Goal: Task Accomplishment & Management: Complete application form

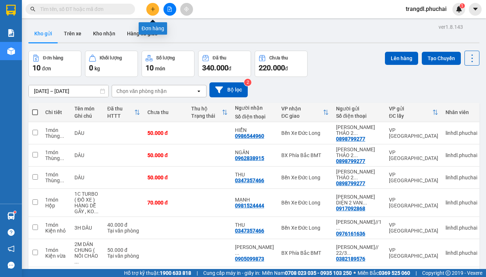
click at [153, 10] on icon "plus" at bounding box center [152, 9] width 5 height 5
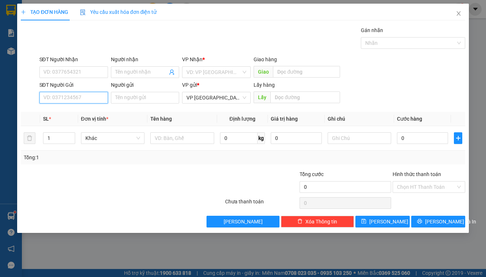
click at [85, 98] on input "SĐT Người Gửi" at bounding box center [73, 98] width 69 height 12
type input "0378449283"
click at [71, 113] on div "0378449283 - Tuyết" at bounding box center [74, 112] width 60 height 8
type input "0944996167"
type input "[PERSON_NAME]"
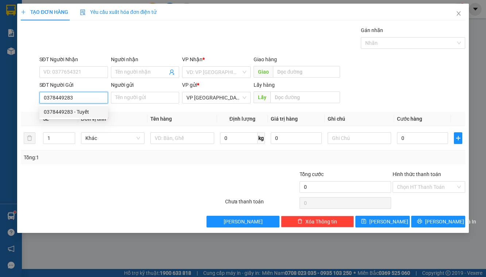
type input "Tuyết"
type input "60.000"
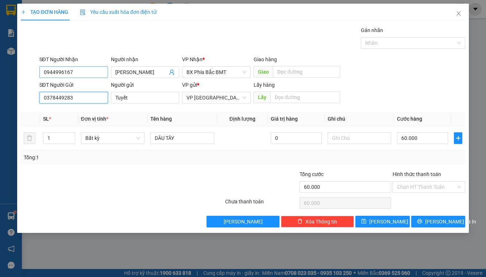
type input "0378449283"
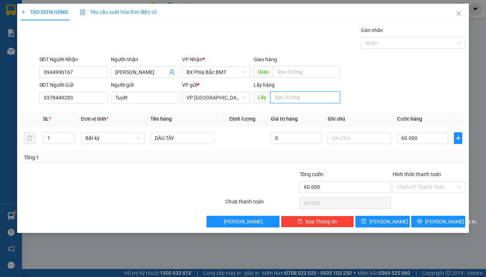
click at [292, 97] on input "text" at bounding box center [305, 98] width 70 height 12
type input "BX"
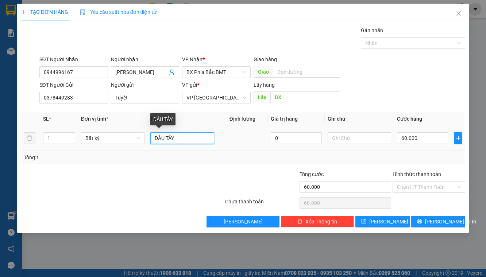
click at [155, 138] on input "DÂU TÂY" at bounding box center [182, 138] width 64 height 12
type input "16KG DÂU TÂY"
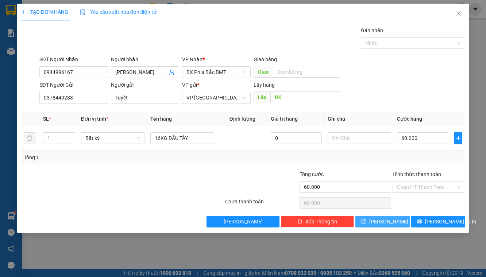
click at [379, 221] on button "[PERSON_NAME]" at bounding box center [382, 222] width 54 height 12
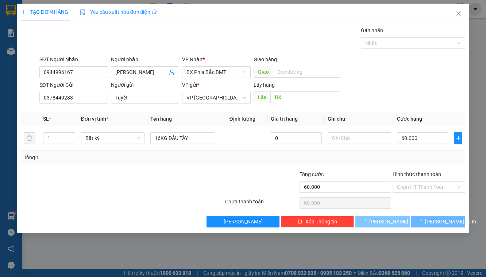
type input "0"
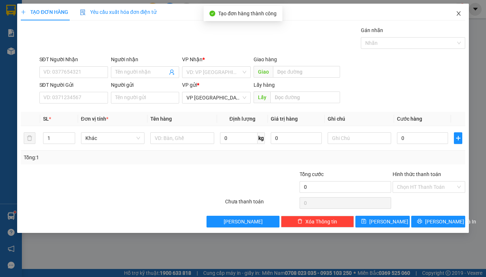
click at [459, 13] on icon "close" at bounding box center [458, 13] width 4 height 4
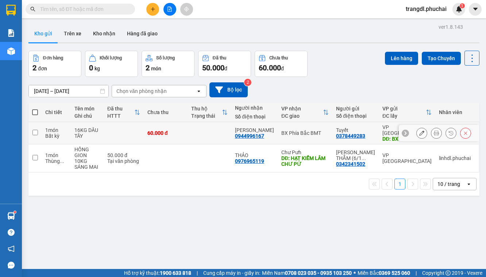
click at [434, 131] on icon at bounding box center [436, 133] width 5 height 5
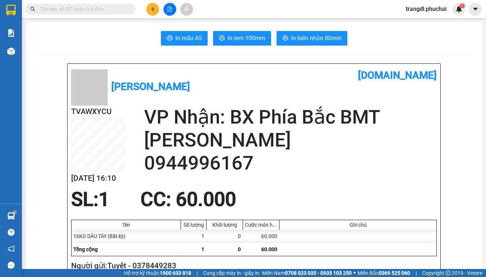
click at [253, 39] on span "In tem 100mm" at bounding box center [247, 38] width 38 height 9
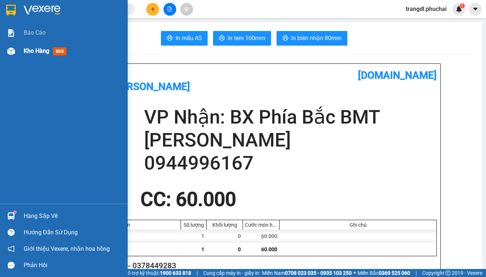
drag, startPoint x: 10, startPoint y: 53, endPoint x: 13, endPoint y: 51, distance: 3.9
click at [10, 53] on img at bounding box center [11, 51] width 8 height 8
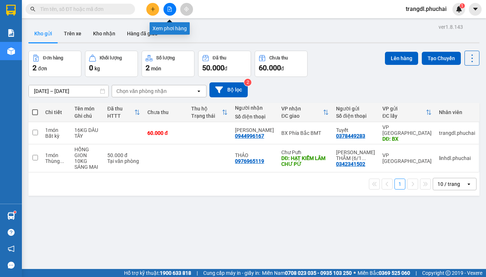
click at [173, 9] on button at bounding box center [169, 9] width 13 height 13
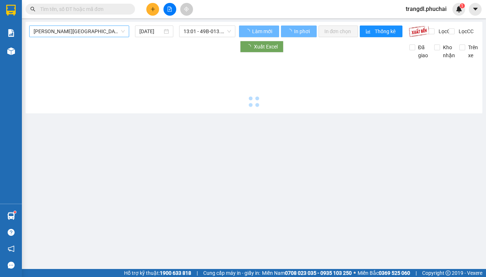
click at [75, 32] on span "[PERSON_NAME][GEOGRAPHIC_DATA]" at bounding box center [79, 31] width 91 height 11
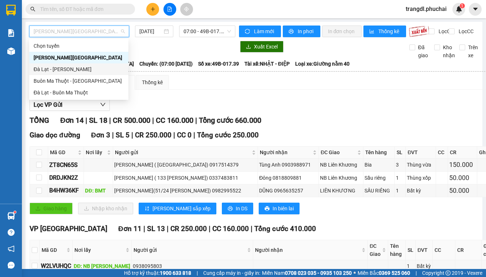
click at [80, 71] on div "Đà Lạt - [PERSON_NAME]" at bounding box center [79, 69] width 90 height 8
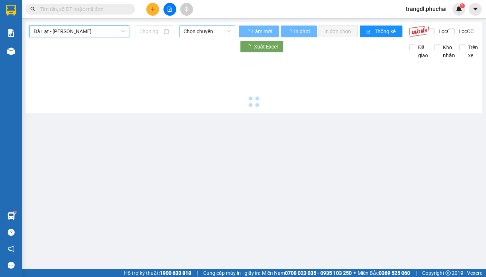
type input "[DATE]"
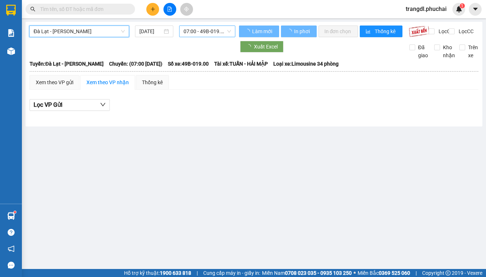
click at [205, 31] on span "07:00 - 49B-019.00" at bounding box center [206, 31] width 47 height 11
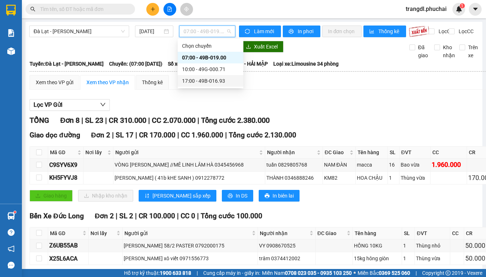
click at [208, 83] on div "17:00 - 49B-016.93" at bounding box center [210, 81] width 57 height 8
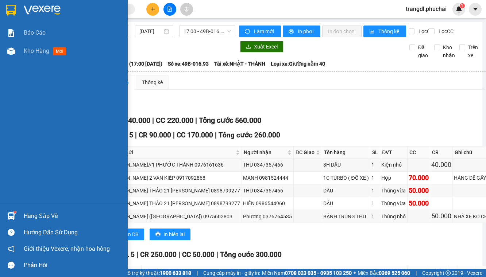
drag, startPoint x: 15, startPoint y: 51, endPoint x: 30, endPoint y: 0, distance: 53.2
click at [15, 51] on img at bounding box center [11, 51] width 8 height 8
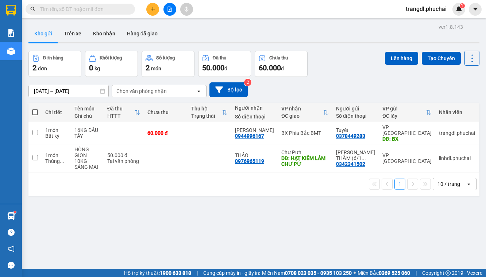
click at [143, 8] on div at bounding box center [169, 9] width 55 height 13
click at [149, 11] on button at bounding box center [152, 9] width 13 height 13
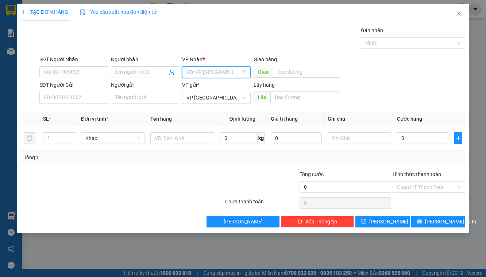
click at [210, 73] on input "search" at bounding box center [213, 72] width 55 height 11
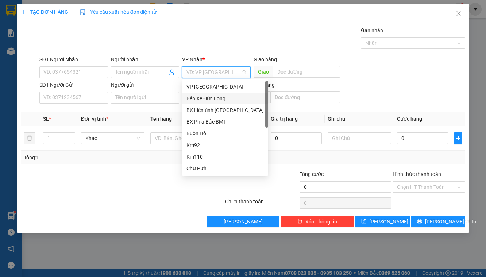
click at [225, 95] on div "Bến Xe Đức Long" at bounding box center [224, 98] width 77 height 8
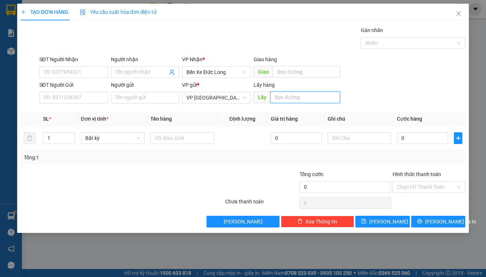
click at [270, 101] on input "text" at bounding box center [305, 98] width 70 height 12
type input "BX"
click at [176, 142] on input "text" at bounding box center [182, 138] width 64 height 12
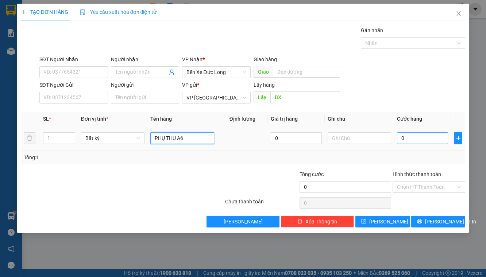
type input "PHỤ THU A6"
click at [407, 139] on input "0" at bounding box center [422, 138] width 51 height 12
type input "1"
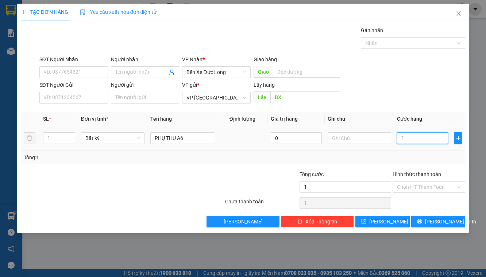
type input "15"
type input "150"
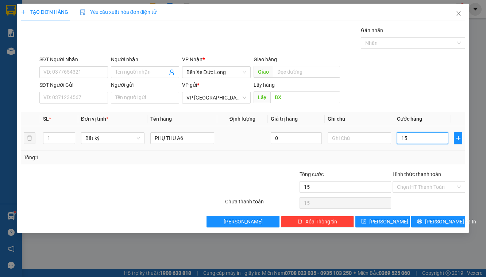
type input "150"
type input "1.500"
type input "15.000"
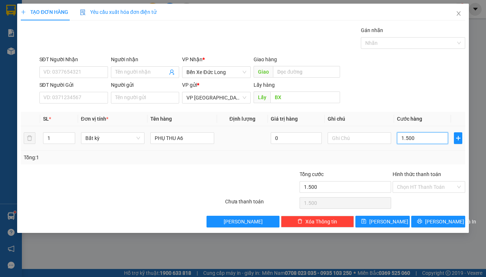
type input "15.000"
type input "150.000"
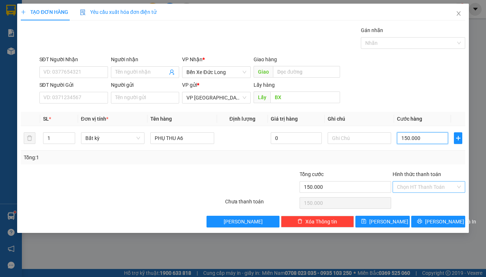
type input "150.000"
click at [438, 185] on input "Hình thức thanh toán" at bounding box center [426, 187] width 59 height 11
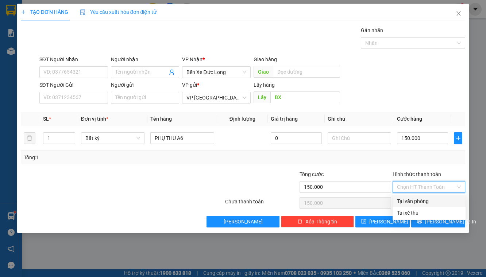
click at [425, 201] on div "Tại văn phòng" at bounding box center [429, 201] width 64 height 8
type input "0"
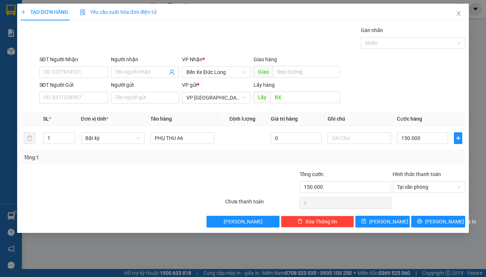
click at [373, 228] on div "TẠO ĐƠN HÀNG Yêu cầu xuất hóa đơn điện tử Transit Pickup Surcharge Ids Transit …" at bounding box center [243, 118] width 452 height 229
click at [372, 224] on button "[PERSON_NAME]" at bounding box center [382, 222] width 54 height 12
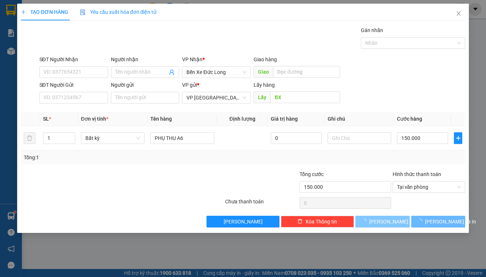
type input "0"
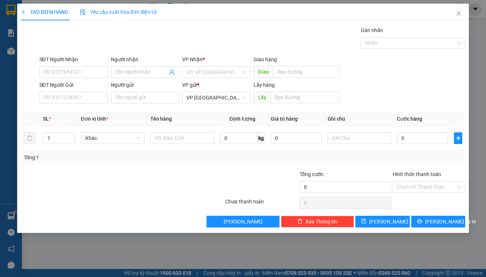
click at [11, 48] on div "TẠO ĐƠN HÀNG Yêu cầu xuất hóa đơn điện tử Transit Pickup Surcharge Ids Transit …" at bounding box center [243, 138] width 486 height 277
click at [458, 16] on icon "close" at bounding box center [458, 14] width 6 height 6
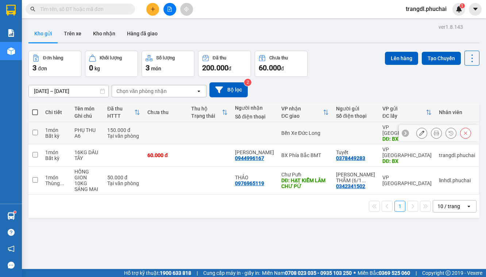
click at [214, 130] on td at bounding box center [209, 133] width 44 height 22
checkbox input "true"
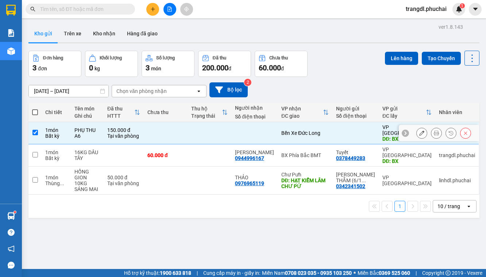
click at [213, 144] on td at bounding box center [209, 155] width 44 height 22
checkbox input "true"
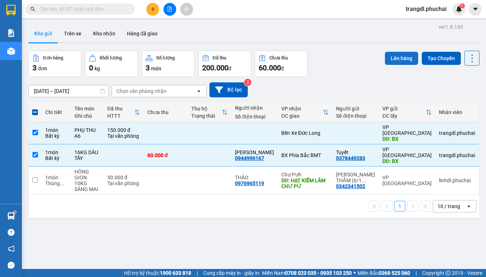
click at [395, 62] on button "Lên hàng" at bounding box center [401, 58] width 33 height 13
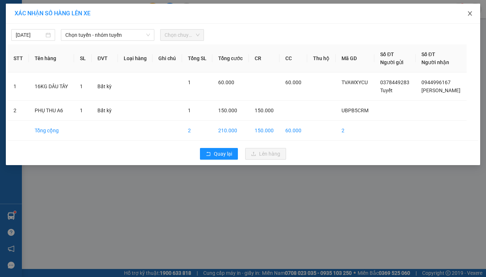
click at [470, 14] on icon "close" at bounding box center [470, 14] width 6 height 6
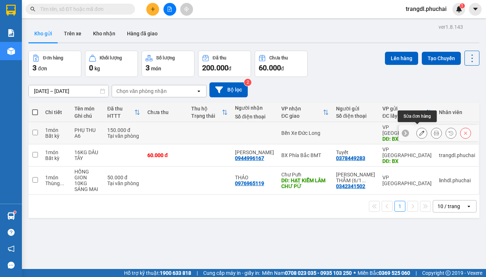
click at [419, 131] on icon at bounding box center [421, 133] width 5 height 5
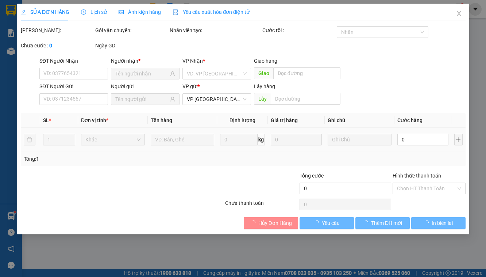
type input "BX"
type input "150.000"
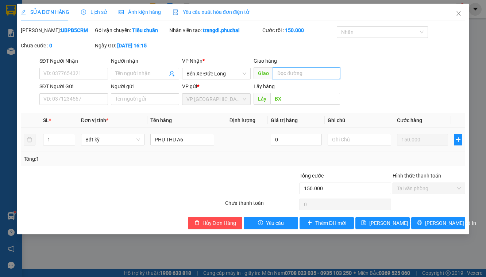
click at [279, 79] on input "text" at bounding box center [306, 73] width 67 height 12
type input "H"
click at [462, 12] on span "Close" at bounding box center [458, 14] width 20 height 20
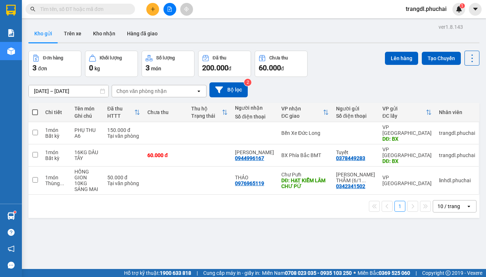
click at [148, 8] on button at bounding box center [152, 9] width 13 height 13
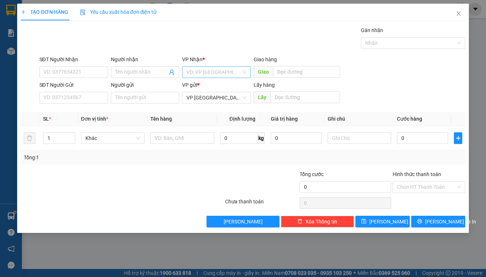
click at [199, 71] on input "search" at bounding box center [213, 72] width 55 height 11
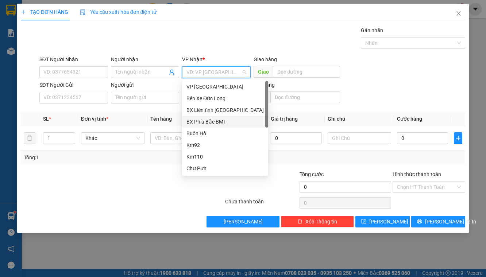
click at [218, 123] on div "BX Phía Bắc BMT" at bounding box center [224, 122] width 77 height 8
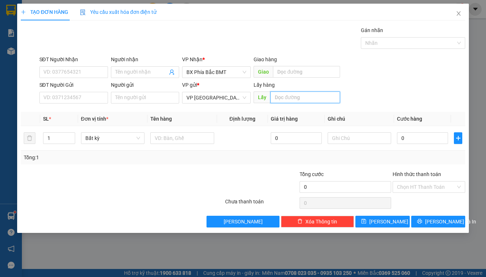
click at [286, 95] on input "text" at bounding box center [305, 98] width 70 height 12
type input "BX"
click at [171, 137] on input "text" at bounding box center [182, 138] width 64 height 12
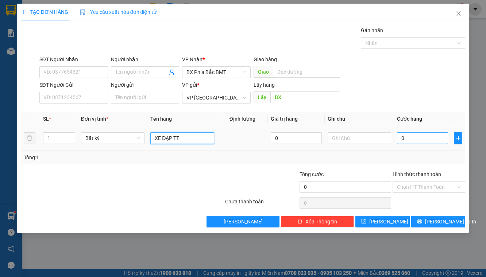
type input "XE ĐẠP TT"
click at [410, 140] on input "0" at bounding box center [422, 138] width 51 height 12
type input "2"
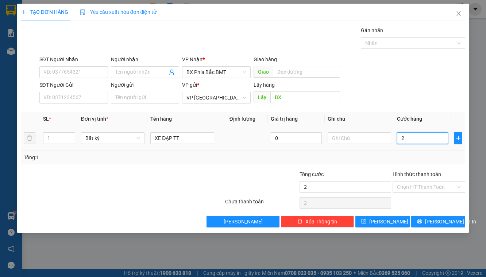
type input "20"
type input "200"
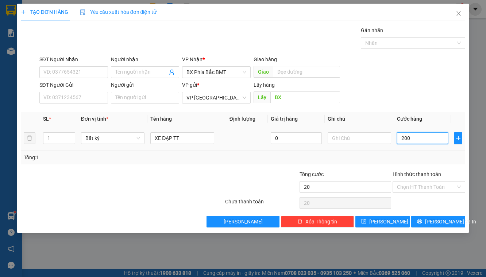
type input "200"
type input "20"
type input "2"
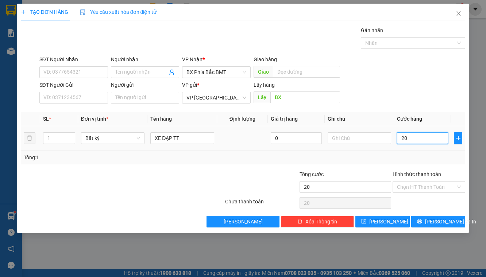
type input "2"
type input "25"
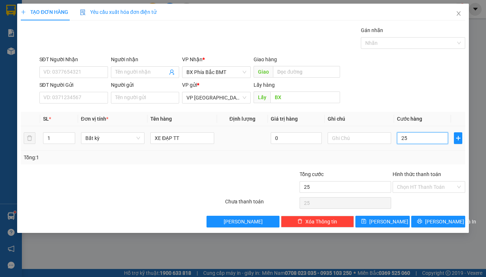
type input "250"
type input "2.500"
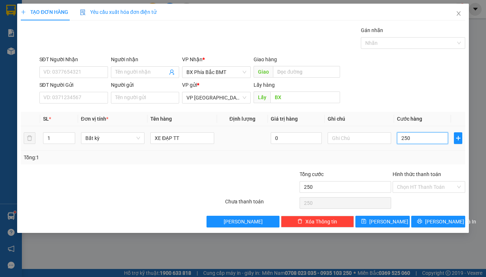
type input "2.500"
type input "25.000"
type input "250.000"
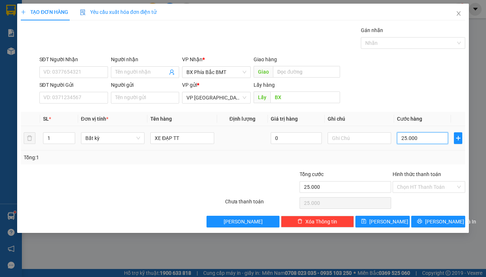
type input "250.000"
click at [342, 140] on input "text" at bounding box center [359, 138] width 64 height 12
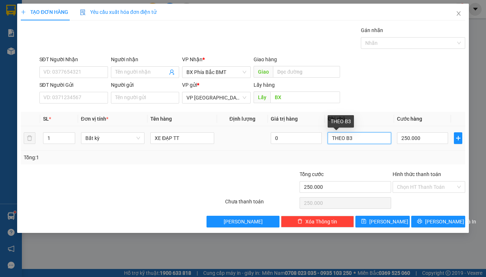
click at [349, 138] on input "THEO B3" at bounding box center [359, 138] width 64 height 12
click at [346, 136] on input "THEO B3" at bounding box center [359, 138] width 64 height 12
type input "THEO KHÁCH B3"
click at [424, 186] on input "Hình thức thanh toán" at bounding box center [426, 187] width 59 height 11
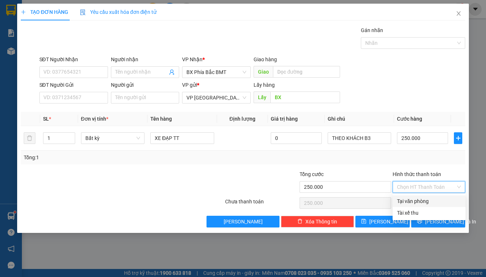
click at [410, 200] on div "Tại văn phòng" at bounding box center [429, 201] width 64 height 8
type input "0"
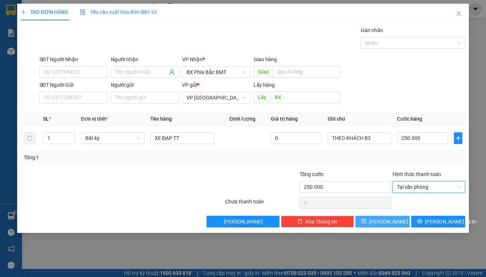
click at [391, 219] on button "[PERSON_NAME]" at bounding box center [382, 222] width 54 height 12
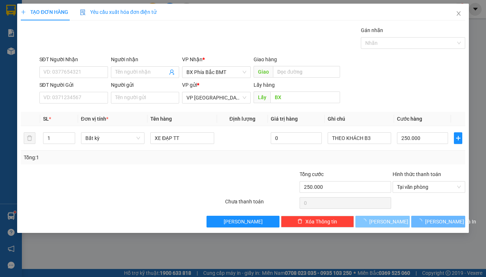
type input "0"
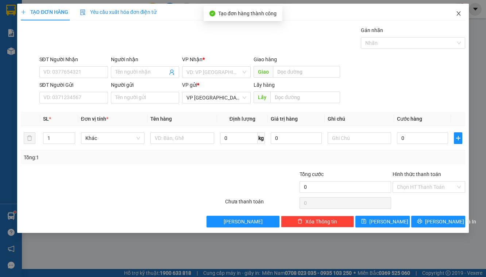
click at [456, 14] on icon "close" at bounding box center [458, 14] width 6 height 6
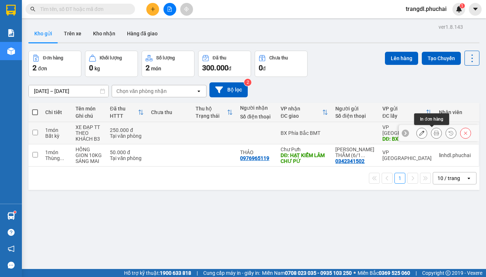
click at [434, 134] on icon at bounding box center [436, 133] width 5 height 5
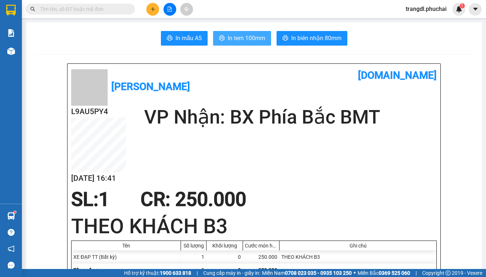
click at [230, 35] on span "In tem 100mm" at bounding box center [247, 38] width 38 height 9
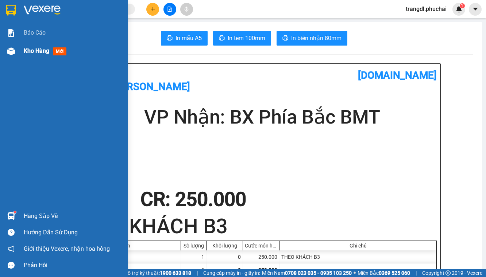
click at [12, 53] on img at bounding box center [11, 51] width 8 height 8
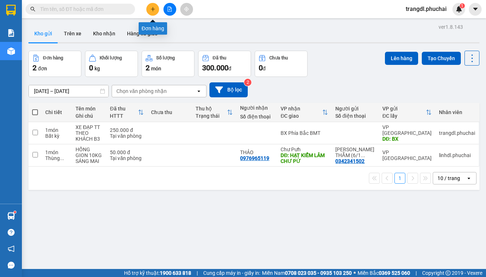
click at [155, 10] on icon "plus" at bounding box center [152, 9] width 5 height 5
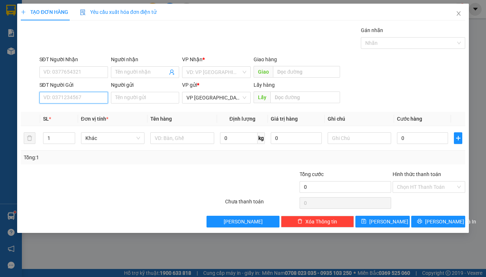
click at [71, 100] on input "SĐT Người Gửi" at bounding box center [73, 98] width 69 height 12
drag, startPoint x: 85, startPoint y: 101, endPoint x: 81, endPoint y: 100, distance: 4.2
click at [85, 101] on input "SĐT Người Gửi" at bounding box center [73, 98] width 69 height 12
click at [74, 97] on input "SĐT Người Gửi" at bounding box center [73, 98] width 69 height 12
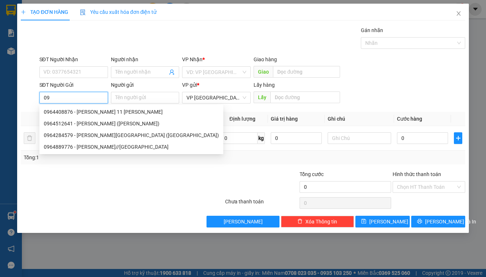
type input "0"
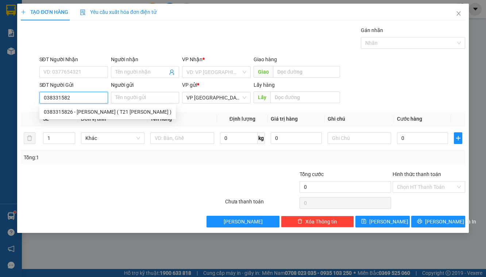
type input "0383315826"
click at [101, 115] on div "0383315826 - [PERSON_NAME] ( T21 [PERSON_NAME] )" at bounding box center [108, 112] width 128 height 8
type input "0985273078"
type input "HƯNG"
type input "[PERSON_NAME] ( T21 [PERSON_NAME] )"
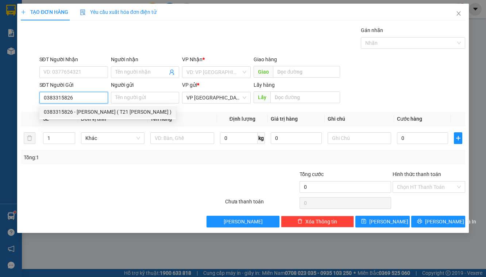
type input "BX"
type input "70.000"
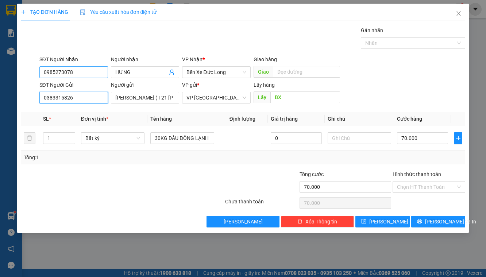
type input "0383315826"
drag, startPoint x: 62, startPoint y: 73, endPoint x: 25, endPoint y: 76, distance: 37.0
click at [26, 75] on div "SĐT Người Nhận 0985273078 0985273078 Người nhận HƯNG VP Nhận * Bến Xe Đức Long …" at bounding box center [243, 68] width 446 height 26
type input "0964913679"
click at [70, 87] on div "0964913679 - VY" at bounding box center [74, 86] width 60 height 8
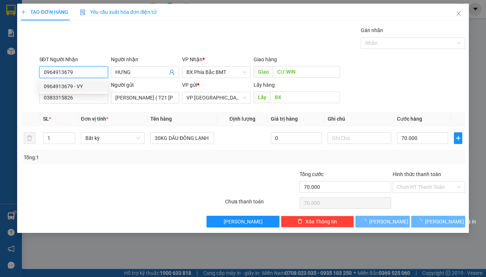
type input "VY"
type input "CƯ WIN"
type input "50.000"
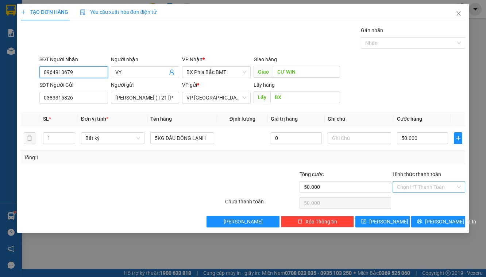
type input "0964913679"
click at [419, 183] on input "Hình thức thanh toán" at bounding box center [426, 187] width 59 height 11
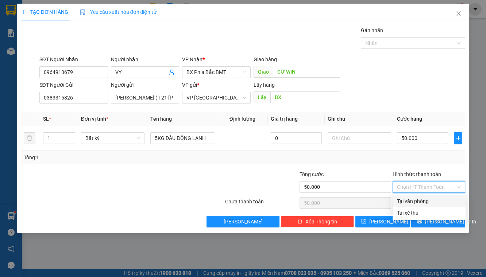
click at [381, 166] on div "Transit Pickup Surcharge Ids Transit Deliver Surcharge Ids Transit Deliver Surc…" at bounding box center [243, 126] width 444 height 201
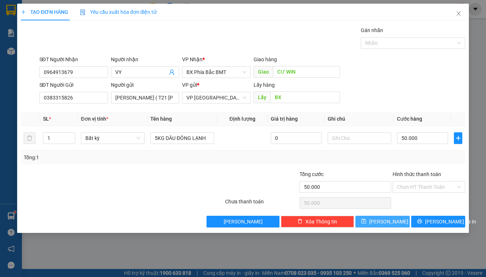
click at [366, 221] on icon "save" at bounding box center [363, 221] width 5 height 5
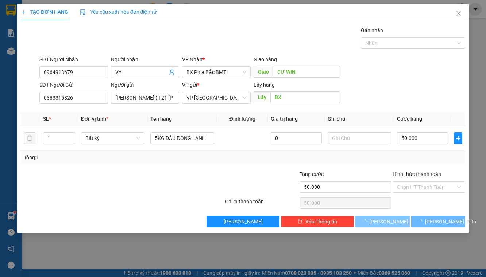
type input "0"
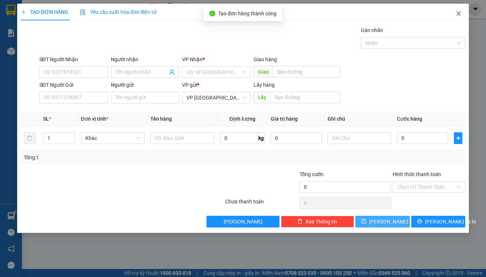
click at [456, 13] on icon "close" at bounding box center [458, 14] width 6 height 6
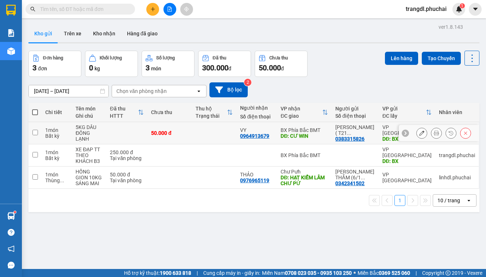
click at [434, 133] on icon at bounding box center [436, 133] width 5 height 5
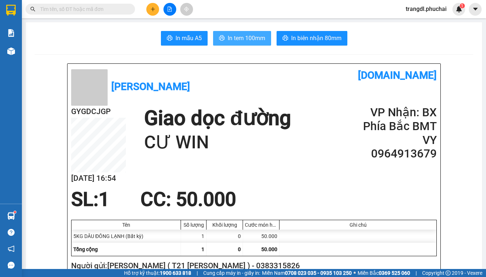
click at [228, 38] on span "In tem 100mm" at bounding box center [247, 38] width 38 height 9
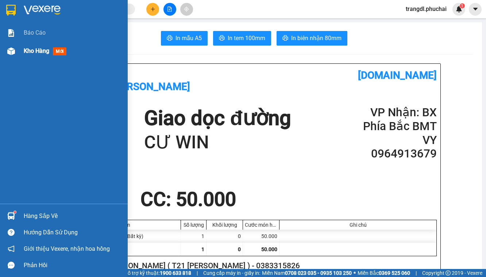
click at [3, 51] on div "Kho hàng mới" at bounding box center [64, 51] width 128 height 18
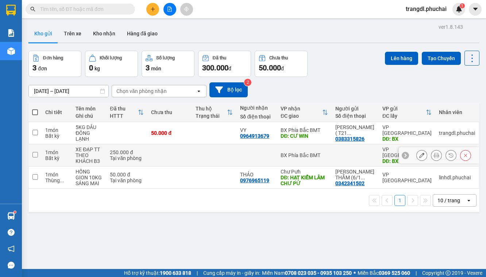
click at [55, 159] on div "Bất kỳ" at bounding box center [56, 158] width 23 height 6
checkbox input "true"
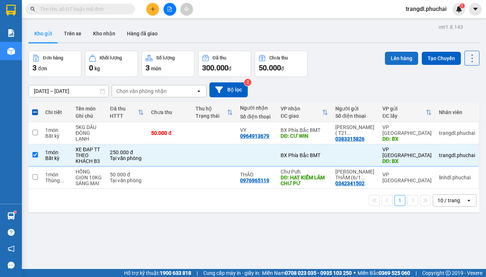
click at [403, 60] on button "Lên hàng" at bounding box center [401, 58] width 33 height 13
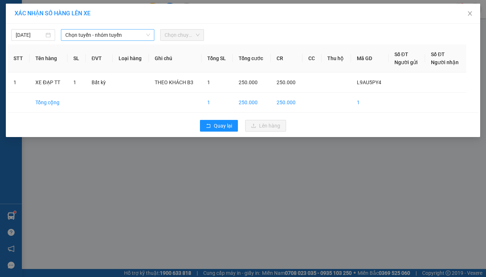
click at [80, 38] on span "Chọn tuyến - nhóm tuyến" at bounding box center [107, 35] width 85 height 11
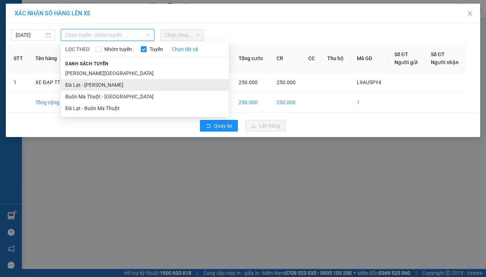
click at [98, 85] on li "Đà Lạt - [PERSON_NAME]" at bounding box center [145, 85] width 168 height 12
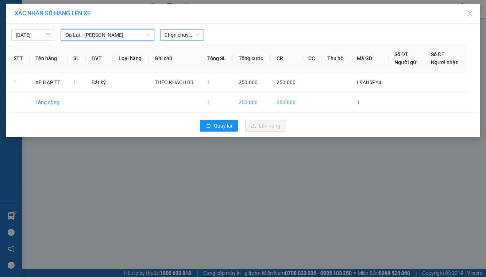
click at [181, 36] on span "Chọn chuyến" at bounding box center [181, 35] width 35 height 11
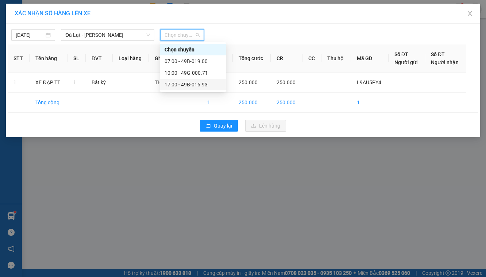
click at [194, 86] on div "17:00 - 49B-016.93" at bounding box center [192, 85] width 57 height 8
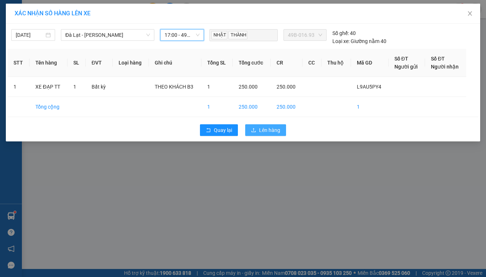
click at [268, 129] on span "Lên hàng" at bounding box center [269, 130] width 21 height 8
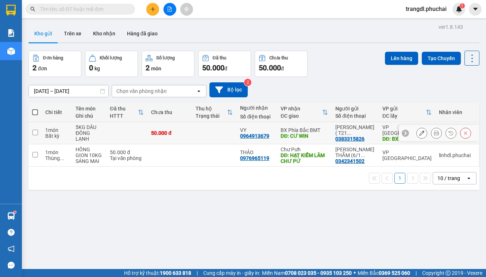
click at [102, 133] on div "5KG DÂU ĐÔNG LẠNH" at bounding box center [88, 133] width 27 height 18
checkbox input "true"
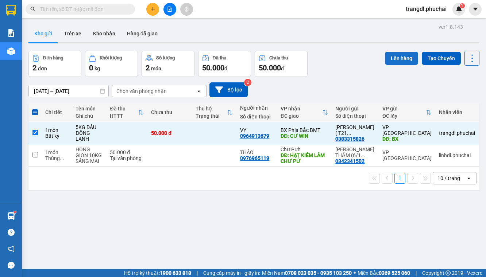
click at [397, 58] on button "Lên hàng" at bounding box center [401, 58] width 33 height 13
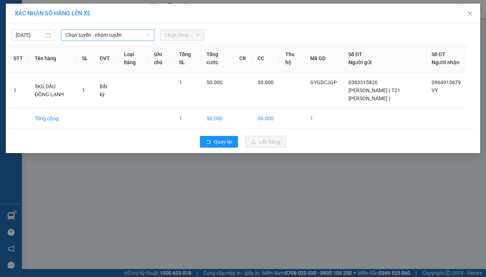
click at [77, 39] on span "Chọn tuyến - nhóm tuyến" at bounding box center [107, 35] width 85 height 11
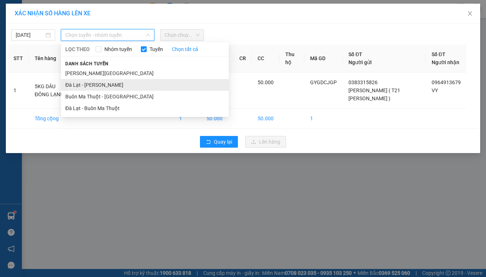
click at [109, 89] on li "Đà Lạt - [PERSON_NAME]" at bounding box center [145, 85] width 168 height 12
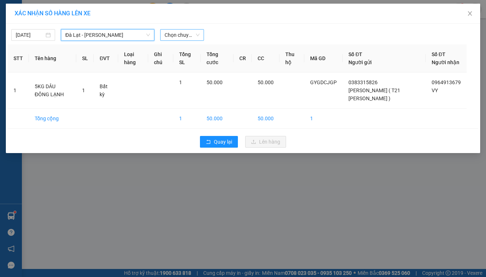
click at [185, 36] on span "Chọn chuyến" at bounding box center [181, 35] width 35 height 11
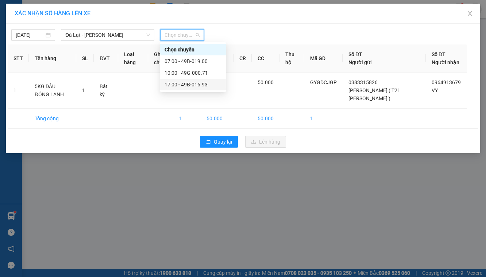
click at [203, 82] on div "17:00 - 49B-016.93" at bounding box center [192, 85] width 57 height 8
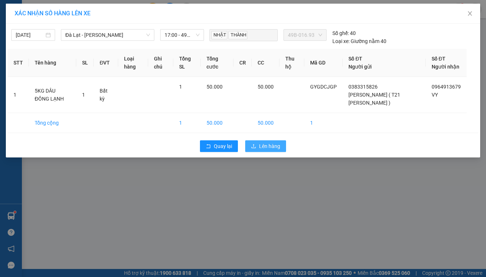
click at [261, 150] on span "Lên hàng" at bounding box center [269, 146] width 21 height 8
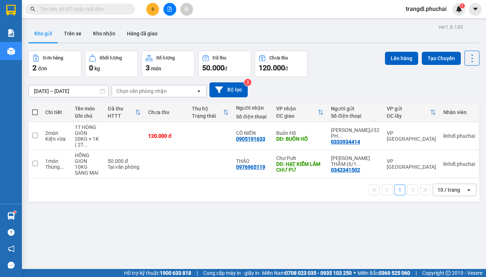
click at [172, 12] on button at bounding box center [169, 9] width 13 height 13
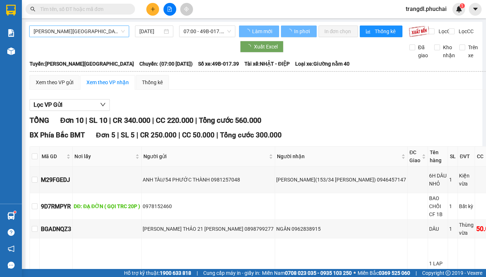
click at [89, 35] on span "[PERSON_NAME][GEOGRAPHIC_DATA]" at bounding box center [79, 31] width 91 height 11
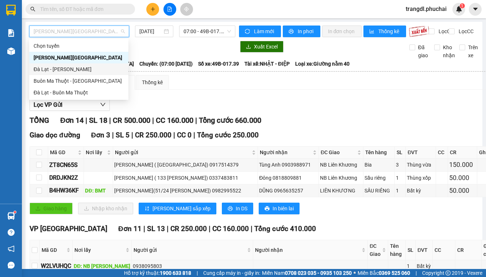
click at [93, 74] on div "Đà Lạt - [PERSON_NAME]" at bounding box center [78, 69] width 99 height 12
type input "[DATE]"
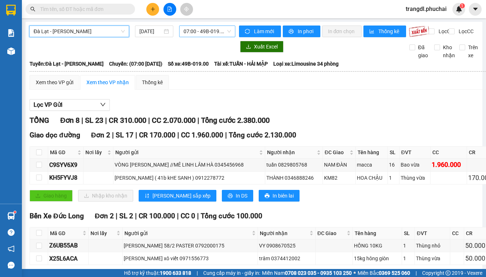
click at [191, 34] on span "07:00 - 49B-019.00" at bounding box center [206, 31] width 47 height 11
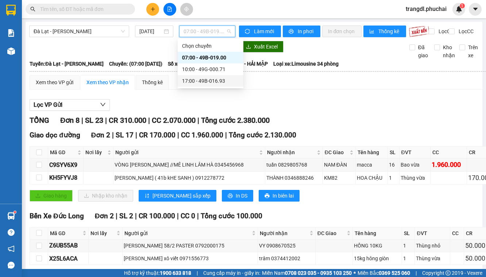
click at [206, 82] on div "17:00 - 49B-016.93" at bounding box center [210, 81] width 57 height 8
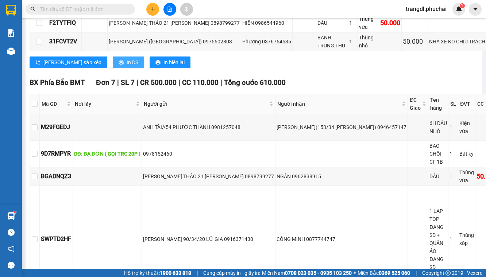
scroll to position [325, 0]
